Goal: Task Accomplishment & Management: Manage account settings

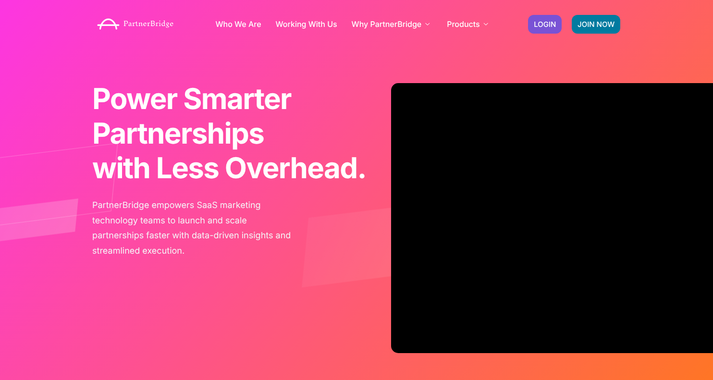
click at [524, 18] on div "JOIN NOW LOGIN" at bounding box center [574, 24] width 102 height 28
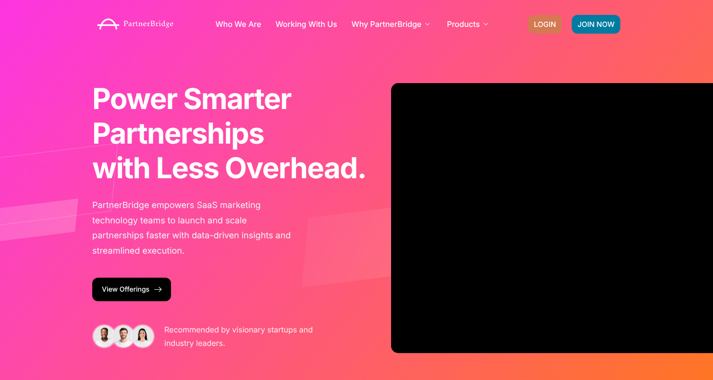
click at [531, 18] on link "LOGIN" at bounding box center [545, 24] width 34 height 19
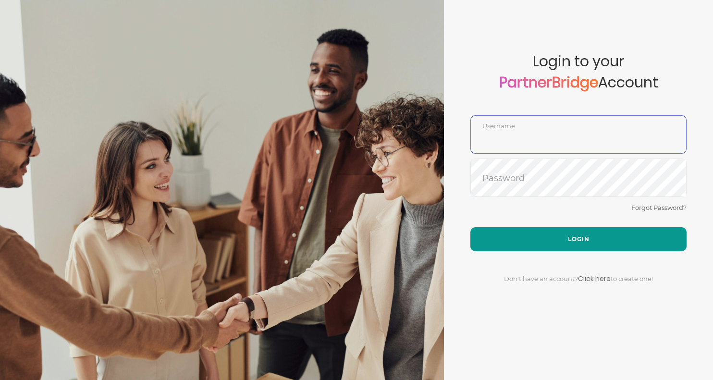
type input "DemoUser"
click at [502, 237] on button "Login" at bounding box center [578, 239] width 216 height 24
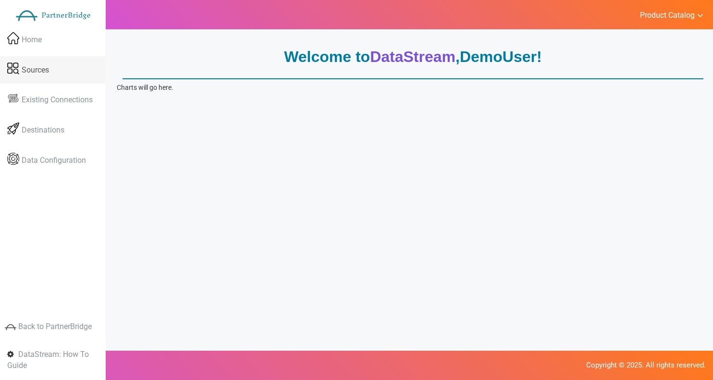
click at [52, 79] on link "Sources" at bounding box center [53, 70] width 106 height 28
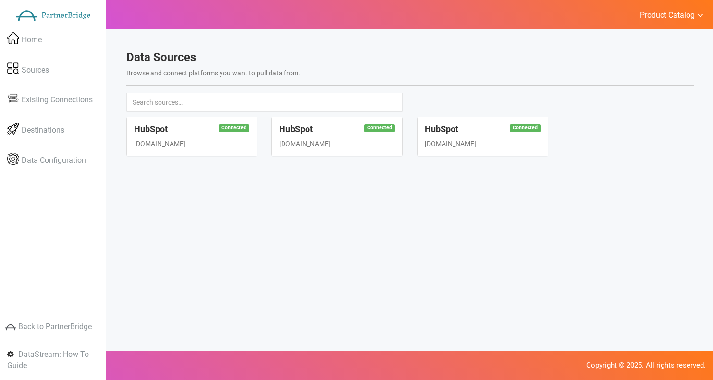
click at [177, 154] on div "Connected HubSpot www.hubspot.com" at bounding box center [192, 136] width 130 height 38
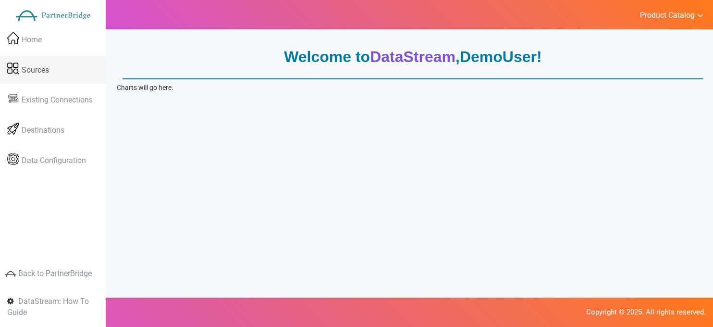
click at [40, 73] on span "Sources" at bounding box center [35, 69] width 27 height 11
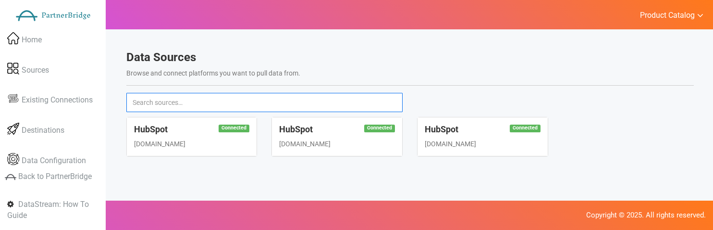
click at [369, 98] on input "text" at bounding box center [264, 102] width 277 height 19
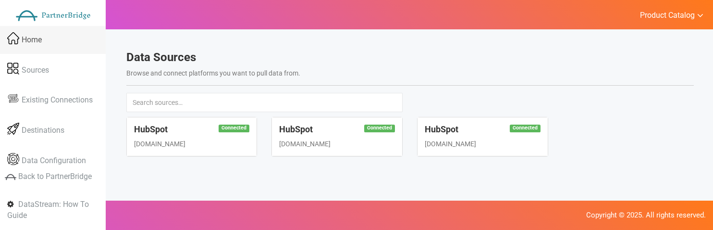
click at [70, 33] on link "Home" at bounding box center [53, 40] width 106 height 28
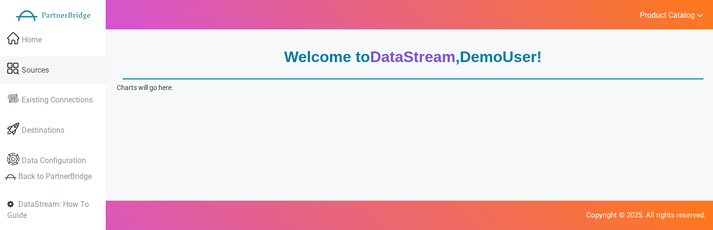
click at [53, 76] on link "Sources" at bounding box center [53, 70] width 106 height 28
